Goal: Information Seeking & Learning: Learn about a topic

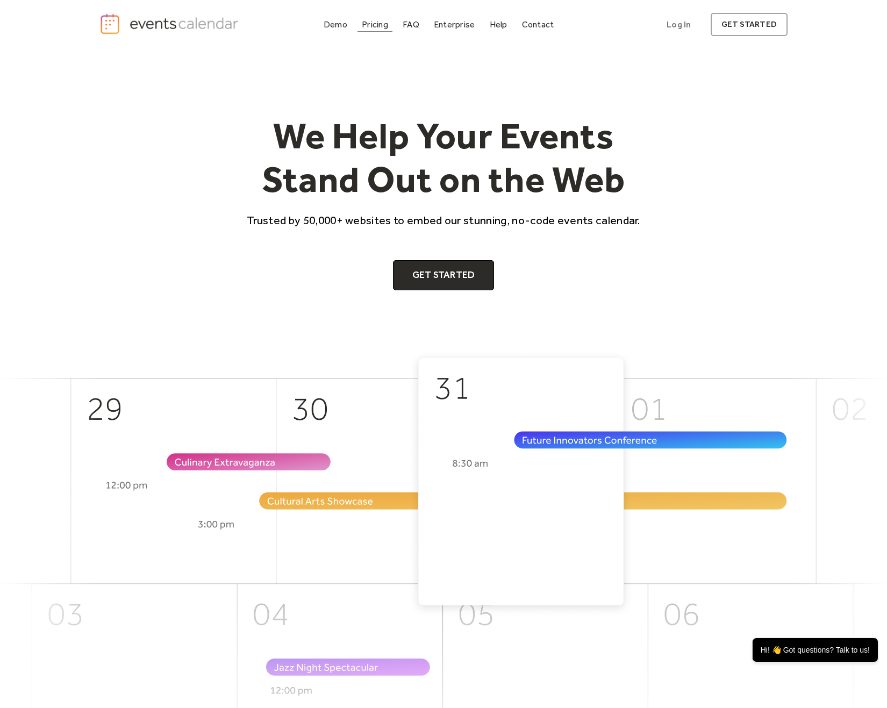
click at [377, 24] on div "Pricing" at bounding box center [375, 25] width 26 height 6
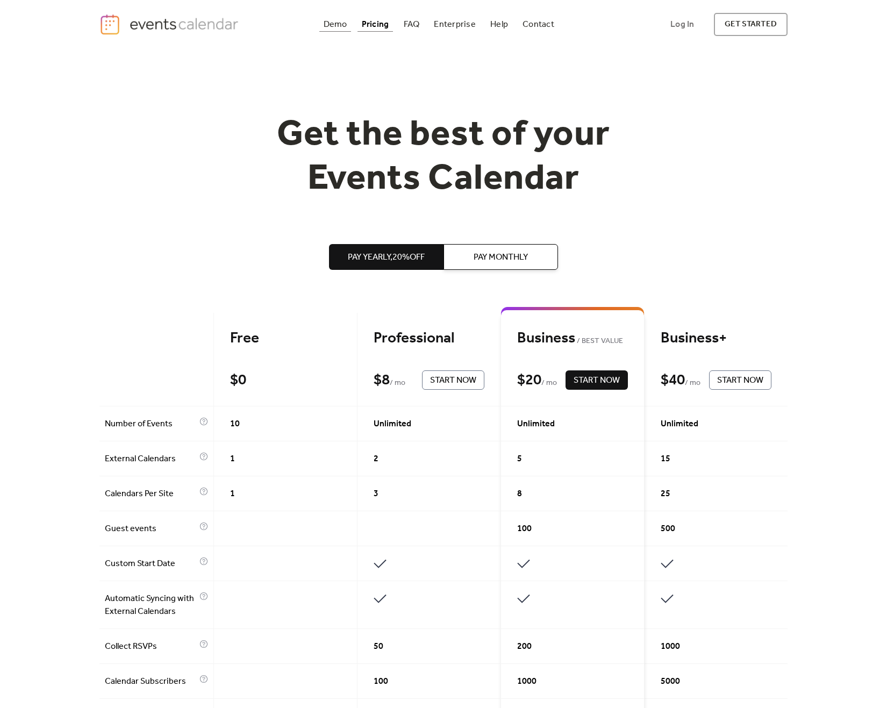
click at [337, 22] on div "Demo" at bounding box center [336, 25] width 24 height 6
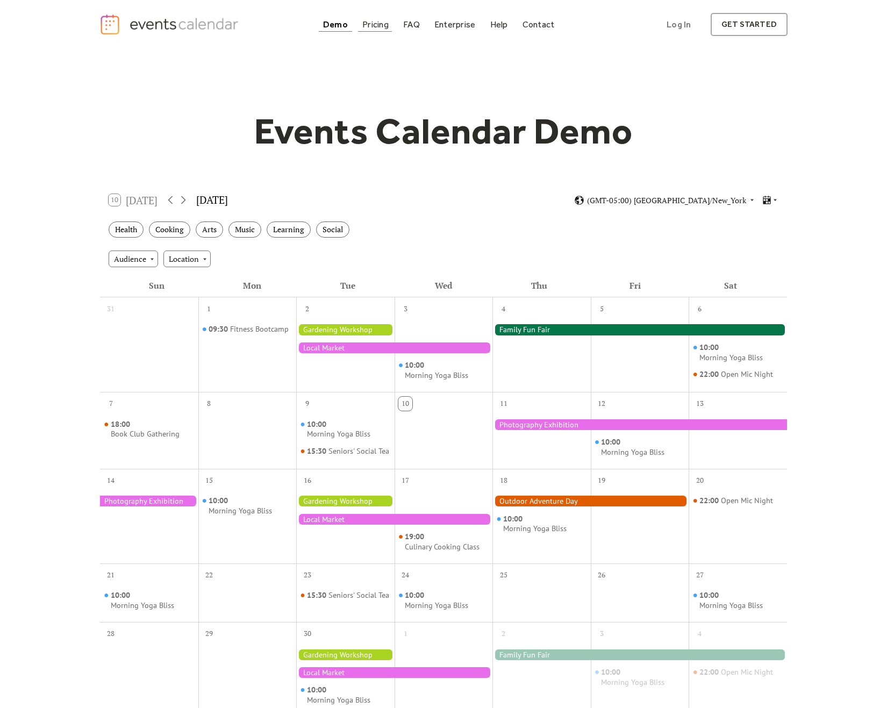
click at [380, 27] on div "Pricing" at bounding box center [375, 25] width 26 height 6
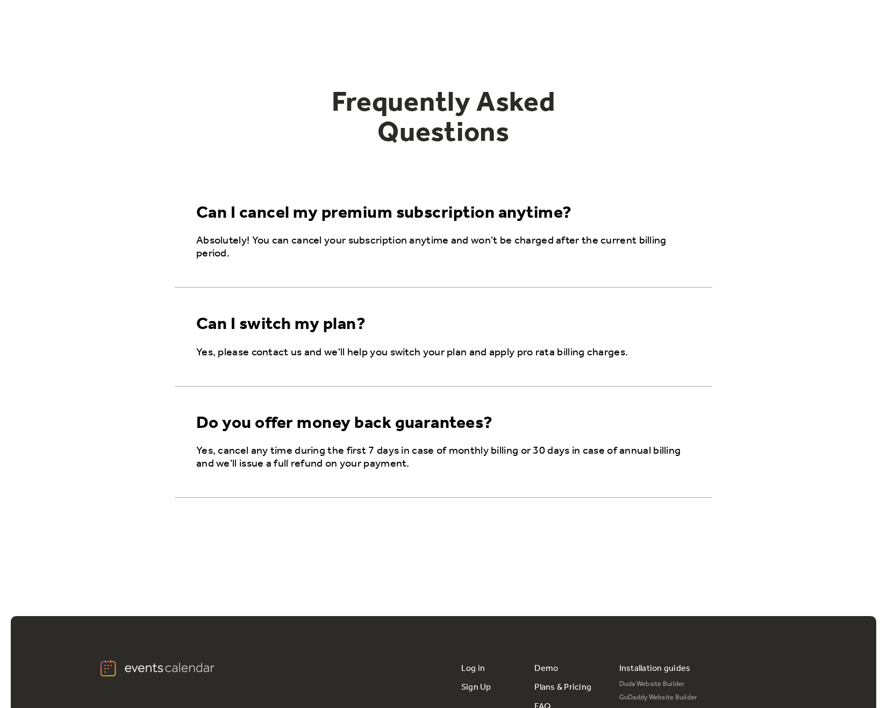
scroll to position [1572, 0]
